Goal: Task Accomplishment & Management: Complete application form

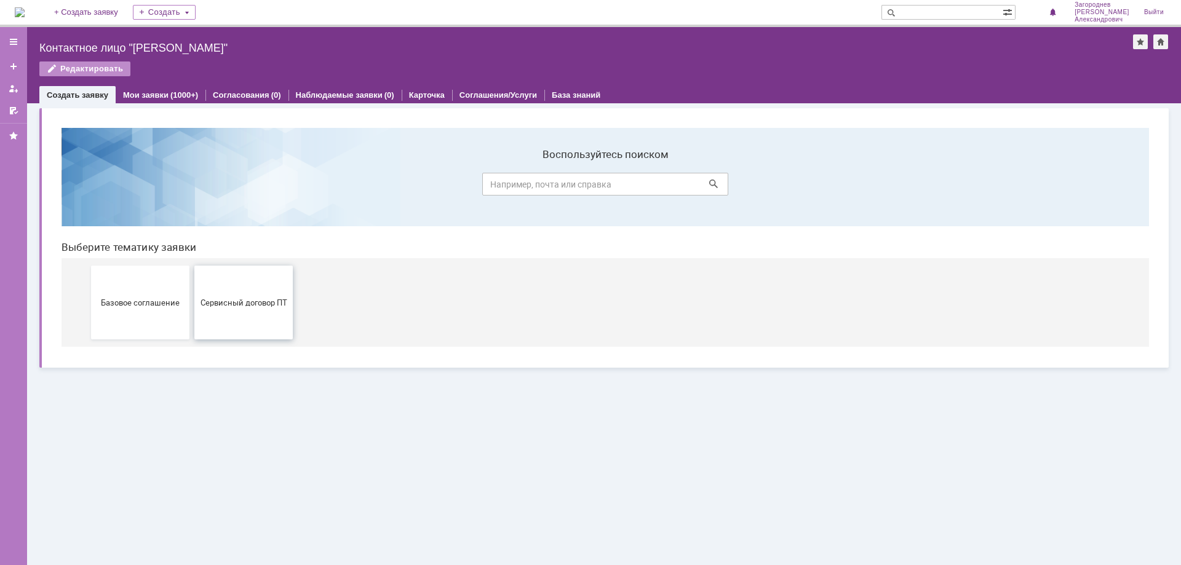
click at [253, 301] on span "Сервисный договор ПТ" at bounding box center [243, 302] width 91 height 9
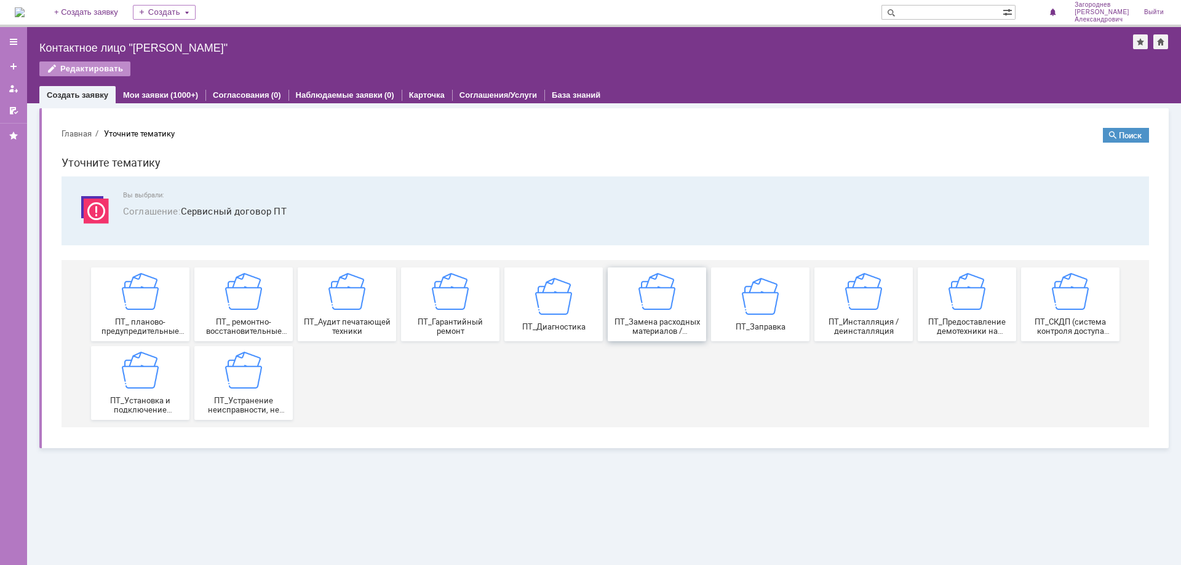
click at [667, 324] on span "ПТ_Замена расходных материалов / ресурсных деталей" at bounding box center [656, 326] width 91 height 18
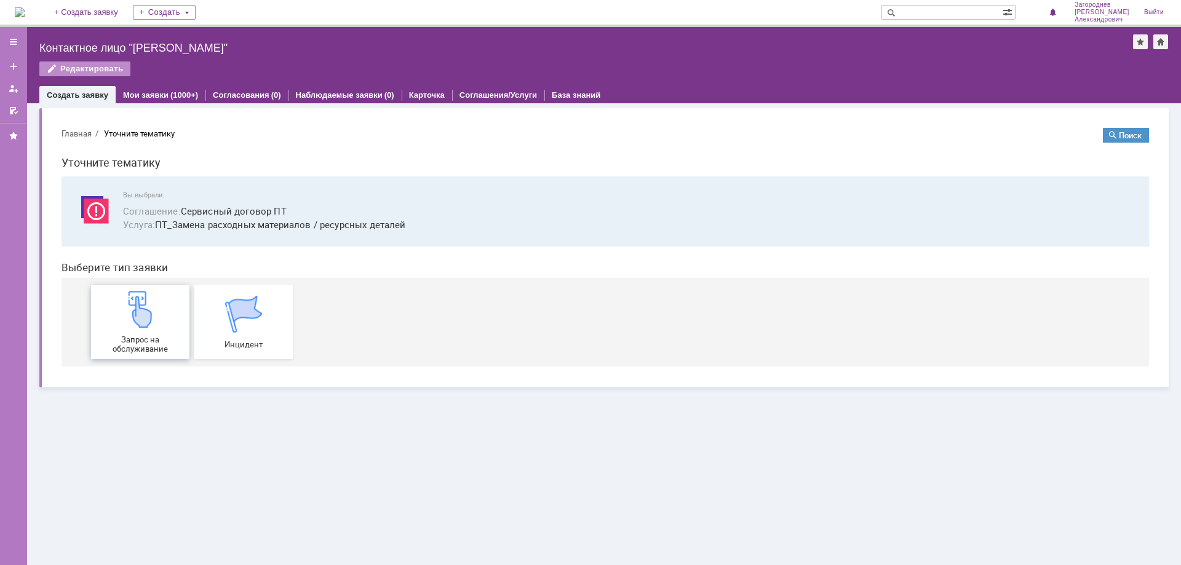
click at [160, 318] on div "Запрос на обслуживание" at bounding box center [140, 322] width 91 height 63
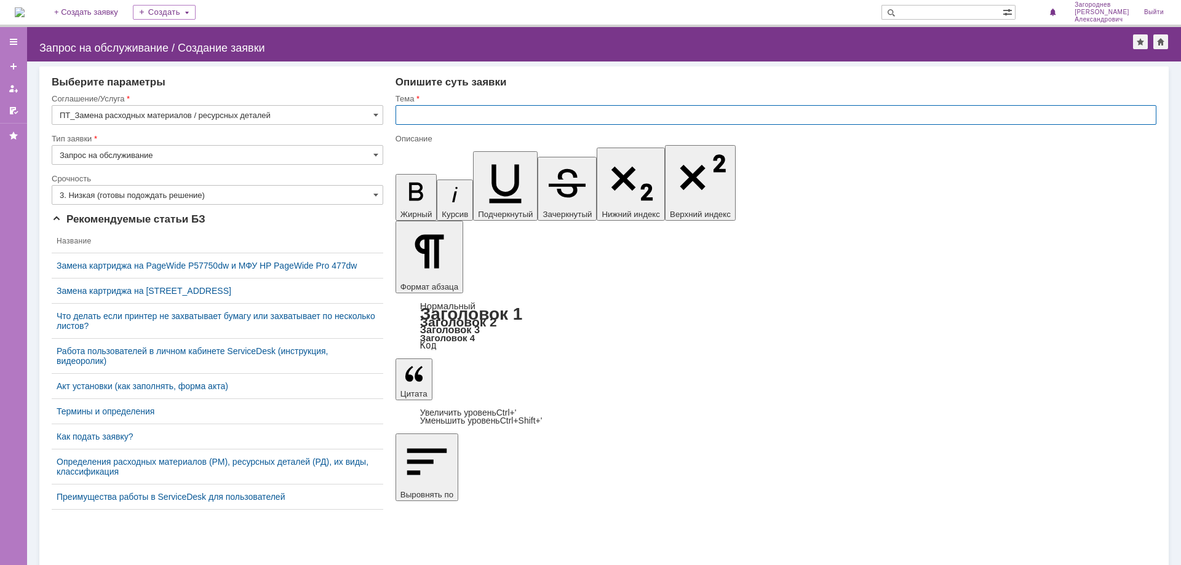
click at [485, 114] on input "text" at bounding box center [776, 115] width 761 height 20
type input "з"
type input "замена картриджа"
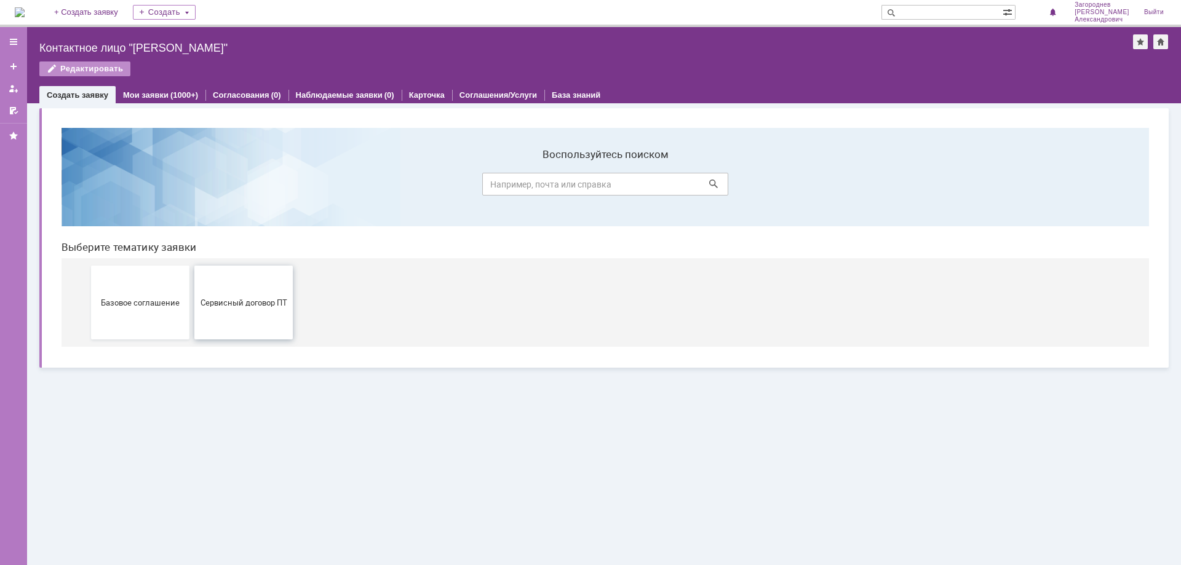
click at [244, 305] on span "Сервисный договор ПТ" at bounding box center [243, 302] width 91 height 9
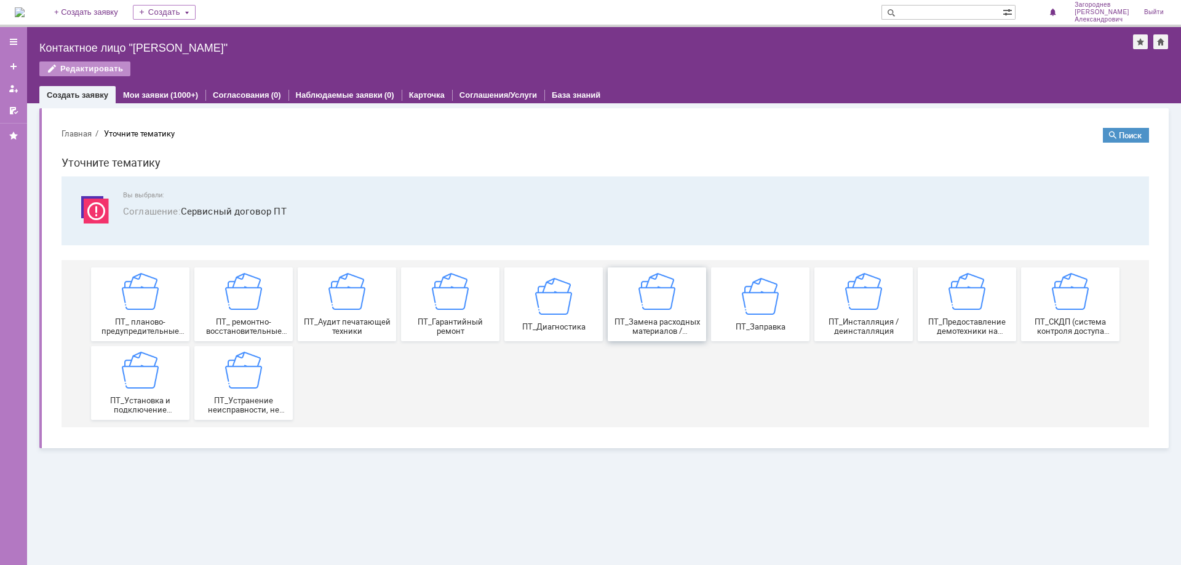
click at [635, 324] on span "ПТ_Замена расходных материалов / ресурсных деталей" at bounding box center [656, 326] width 91 height 18
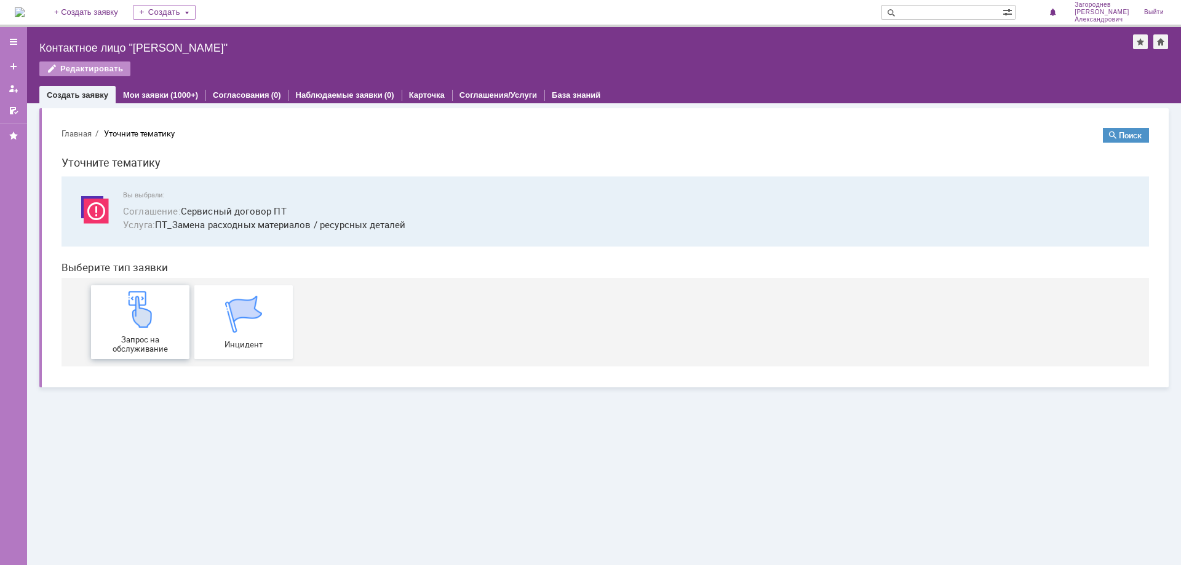
click at [139, 319] on img at bounding box center [140, 309] width 37 height 37
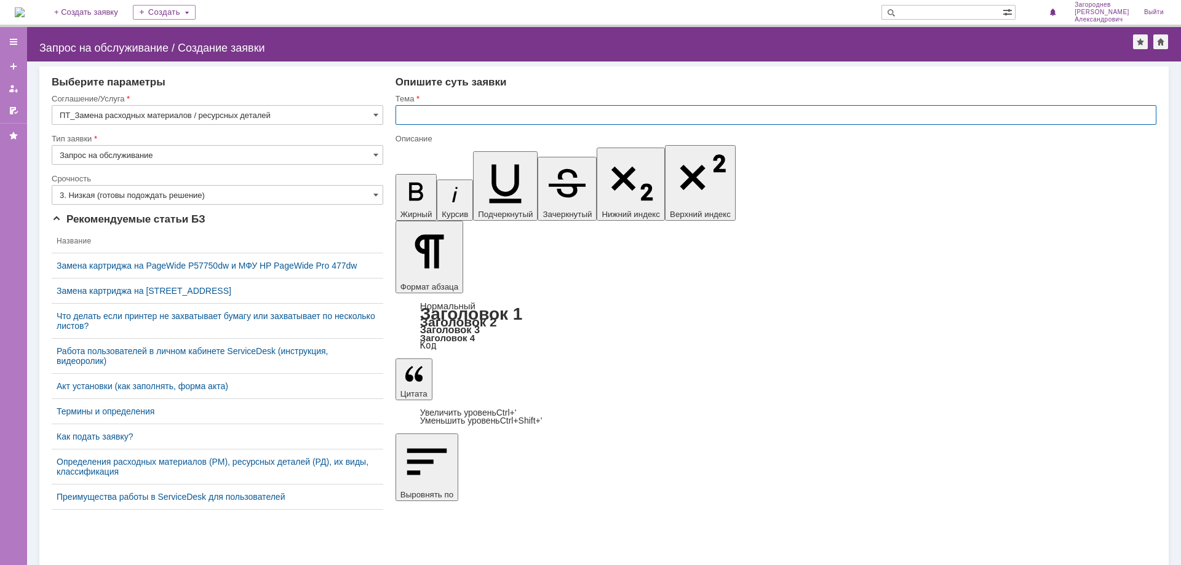
click at [457, 112] on input "text" at bounding box center [776, 115] width 761 height 20
type input "замена картриджа"
drag, startPoint x: 949, startPoint y: 4323, endPoint x: 1003, endPoint y: 4349, distance: 59.7
